Goal: Task Accomplishment & Management: Complete application form

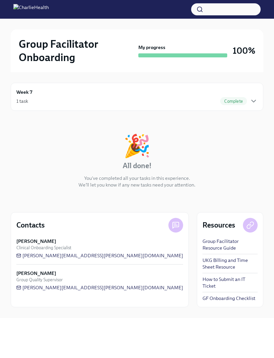
click at [254, 104] on icon "button" at bounding box center [253, 101] width 8 height 8
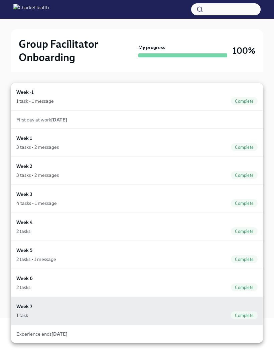
click at [27, 142] on div "Week 1 3 tasks • 2 messages Complete" at bounding box center [136, 142] width 241 height 17
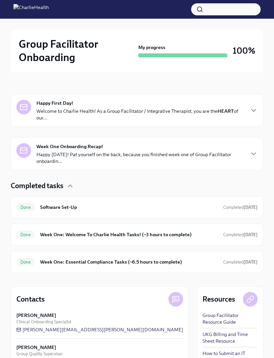
scroll to position [137, 0]
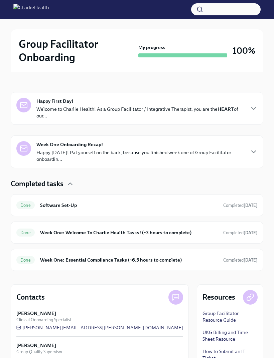
click at [113, 236] on div "Done Week One: Welcome To Charlie Health Tasks! (~3 hours to complete) Complete…" at bounding box center [136, 232] width 241 height 11
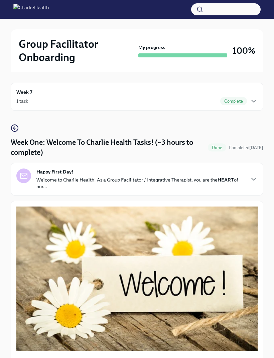
click at [11, 127] on circle "button" at bounding box center [14, 128] width 7 height 7
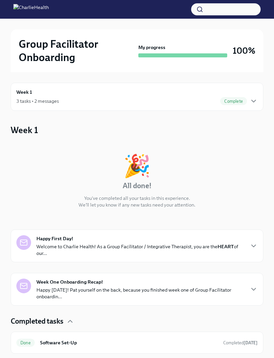
click at [251, 102] on icon "button" at bounding box center [253, 101] width 8 height 8
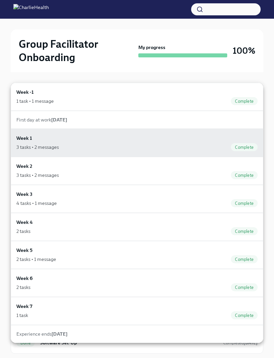
click at [57, 100] on div "1 task • 1 message Complete" at bounding box center [136, 101] width 241 height 8
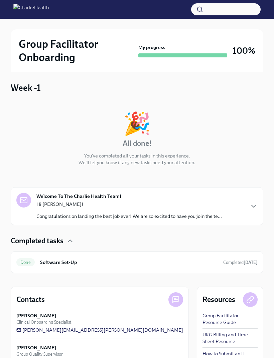
scroll to position [45, 0]
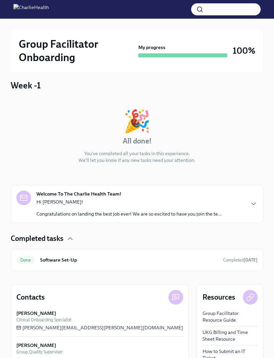
click at [87, 262] on h6 "Software Set-Up" at bounding box center [129, 259] width 178 height 7
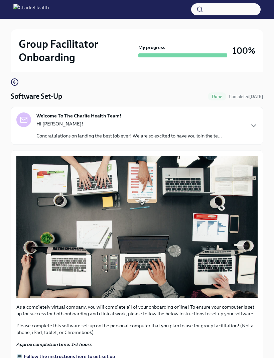
scroll to position [110, 0]
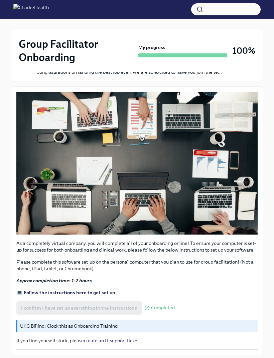
click at [85, 325] on p "UKG Billing: Clock this as Onboarding Training" at bounding box center [137, 326] width 235 height 7
click at [100, 304] on div "I confirm I have set up everything in the instructions Completed" at bounding box center [95, 307] width 158 height 13
click at [99, 328] on p "UKG Billing: Clock this as Onboarding Training" at bounding box center [137, 326] width 235 height 7
click at [97, 293] on strong "💻 Follow the instructions here to get set up" at bounding box center [65, 293] width 98 height 6
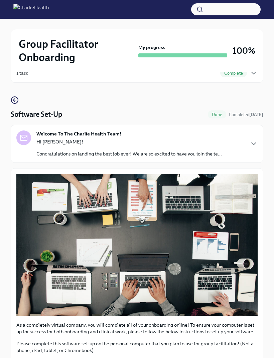
scroll to position [0, 0]
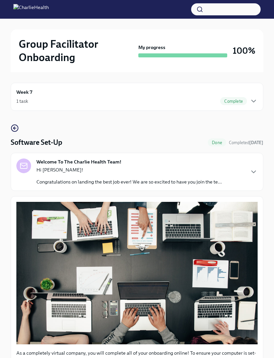
click at [250, 102] on icon "button" at bounding box center [253, 101] width 8 height 8
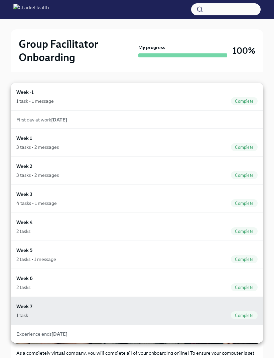
click at [36, 139] on div "Week 1 3 tasks • 2 messages Complete" at bounding box center [136, 142] width 241 height 17
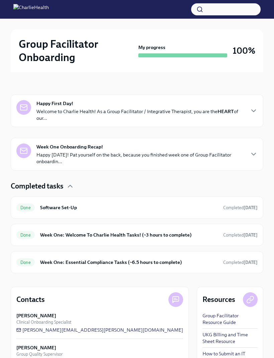
scroll to position [137, 0]
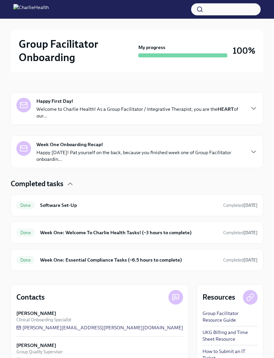
click at [144, 263] on h6 "Week One: Essential Compliance Tasks (~6.5 hours to complete)" at bounding box center [129, 259] width 178 height 7
